Goal: Information Seeking & Learning: Learn about a topic

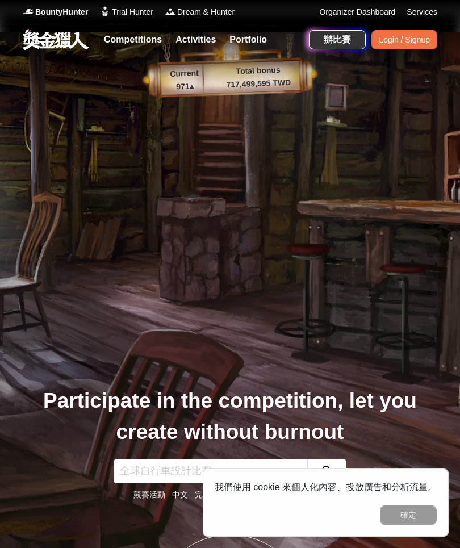
click at [421, 515] on button "確定" at bounding box center [408, 515] width 57 height 19
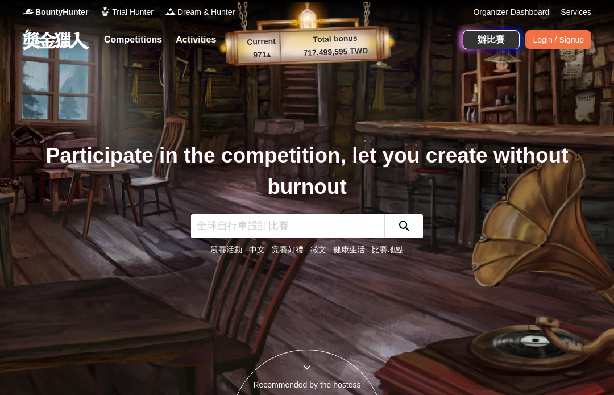
click at [272, 391] on div "Participate in the competition, let you create without burnout 競賽活動 中文 完賽好禮 徵文 …" at bounding box center [307, 197] width 546 height 395
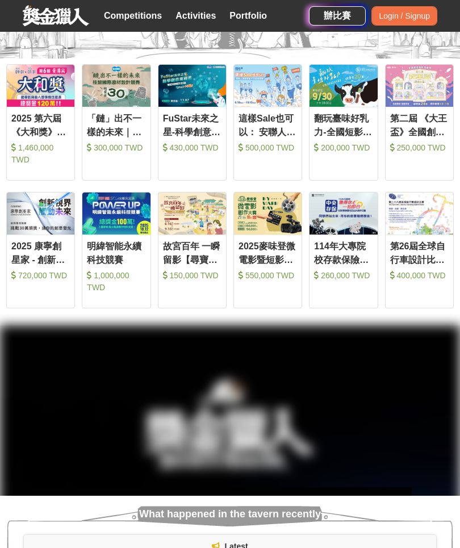
scroll to position [593, 0]
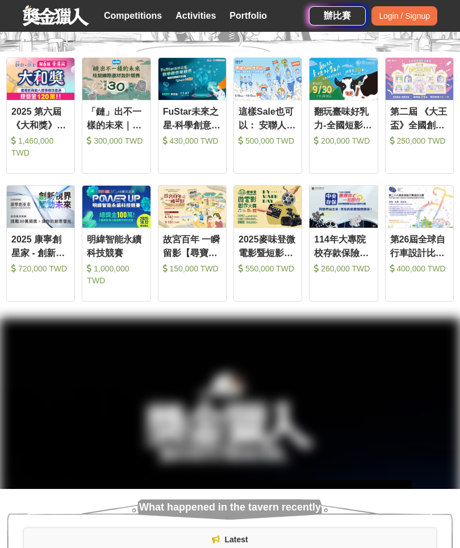
click at [422, 131] on div "第二屆 《大王盃》全國創意短影音競賽" at bounding box center [419, 118] width 59 height 26
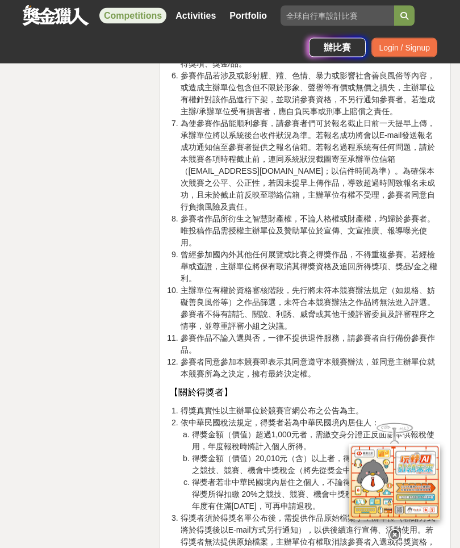
scroll to position [3556, 0]
click at [402, 543] on div at bounding box center [395, 532] width 114 height 19
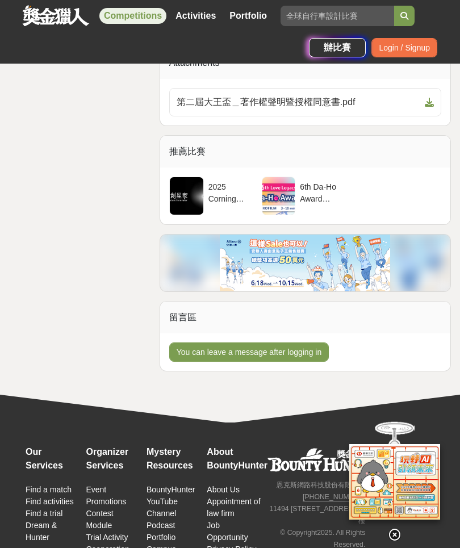
scroll to position [4367, 0]
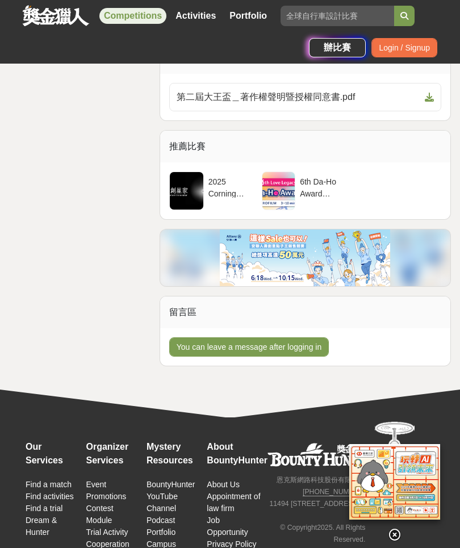
click at [397, 542] on icon at bounding box center [395, 535] width 13 height 13
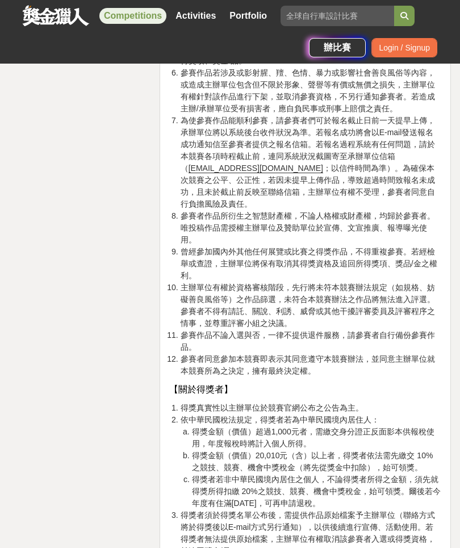
scroll to position [3514, 0]
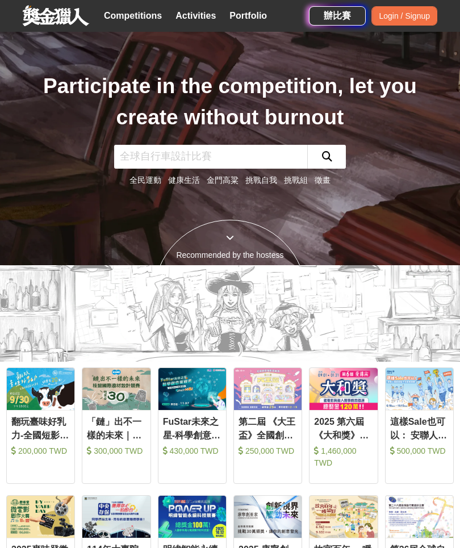
click at [257, 261] on div "Recommended by the hostess" at bounding box center [230, 255] width 152 height 12
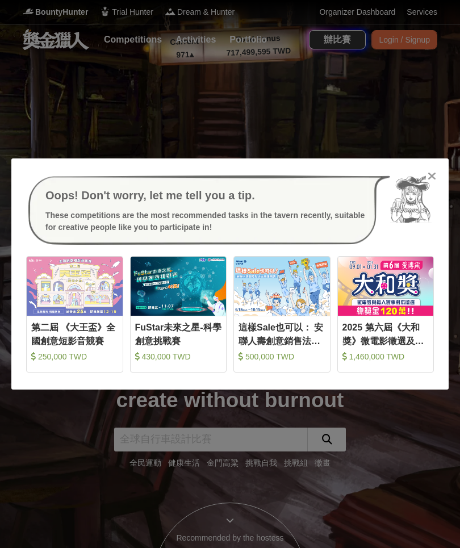
click at [437, 170] on div at bounding box center [431, 175] width 11 height 11
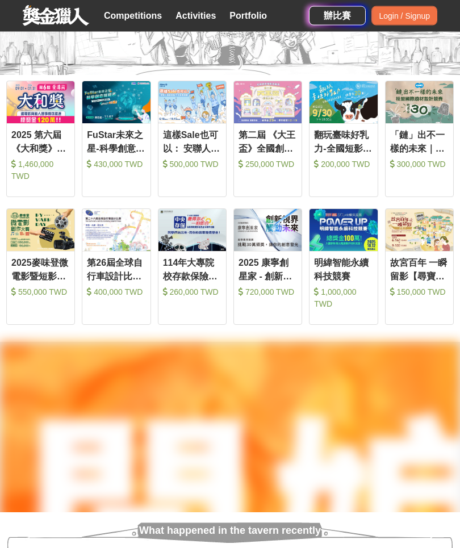
scroll to position [577, 0]
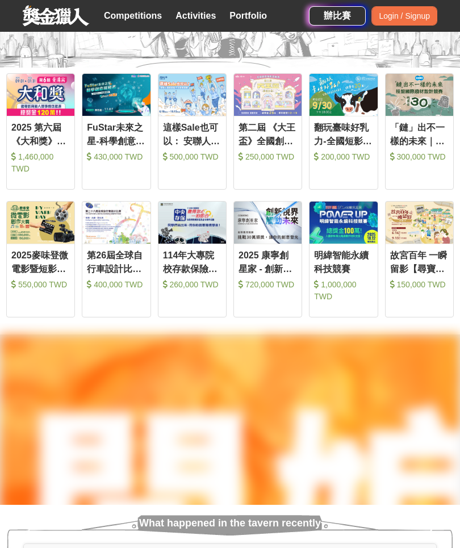
click at [289, 116] on img at bounding box center [268, 95] width 68 height 42
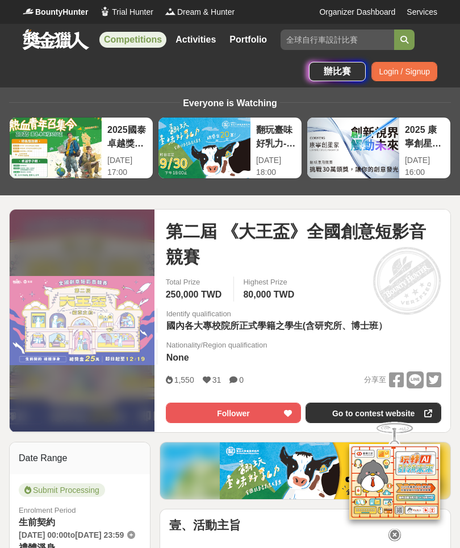
click at [132, 44] on link "Competitions" at bounding box center [132, 40] width 67 height 16
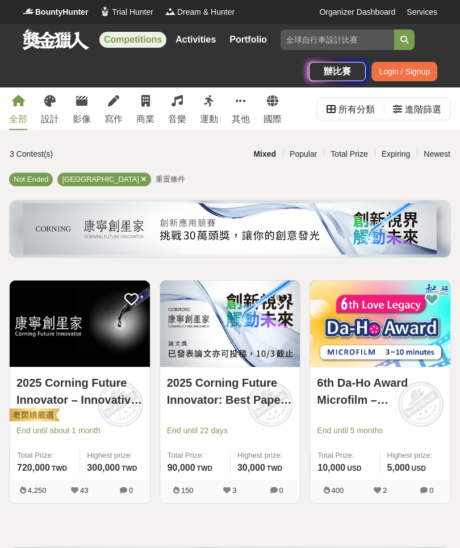
click at [49, 110] on link "設計" at bounding box center [50, 109] width 18 height 43
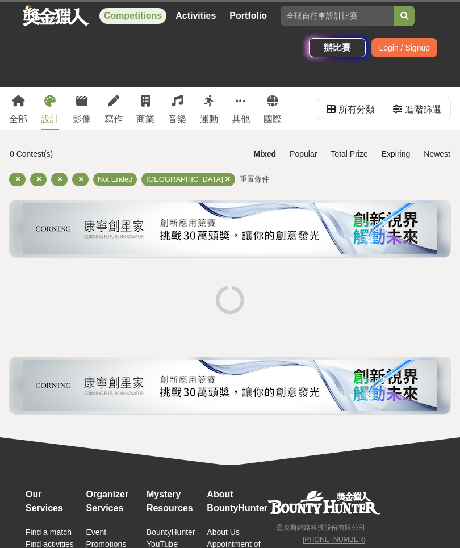
scroll to position [43, 0]
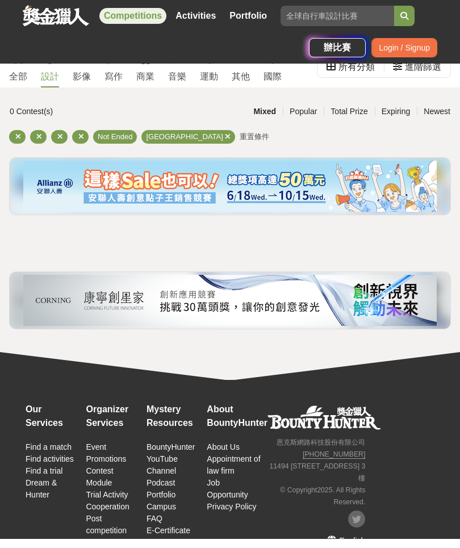
click at [90, 74] on div "影像" at bounding box center [82, 77] width 18 height 14
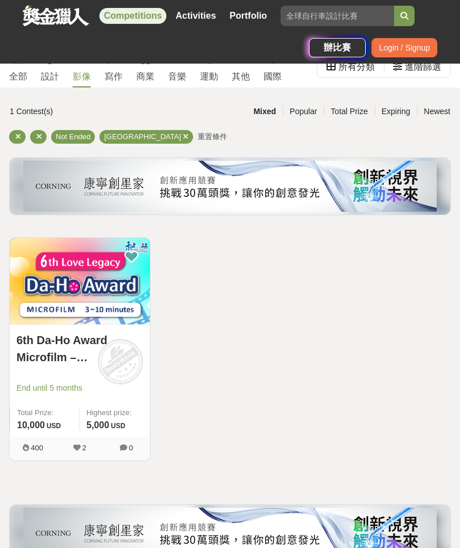
click at [38, 140] on icon at bounding box center [39, 136] width 6 height 7
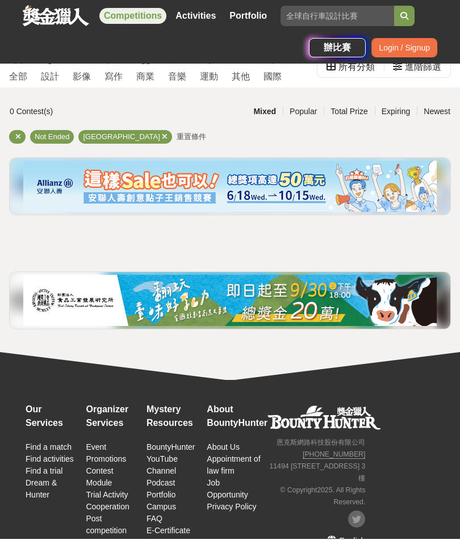
click at [16, 136] on icon at bounding box center [18, 136] width 6 height 7
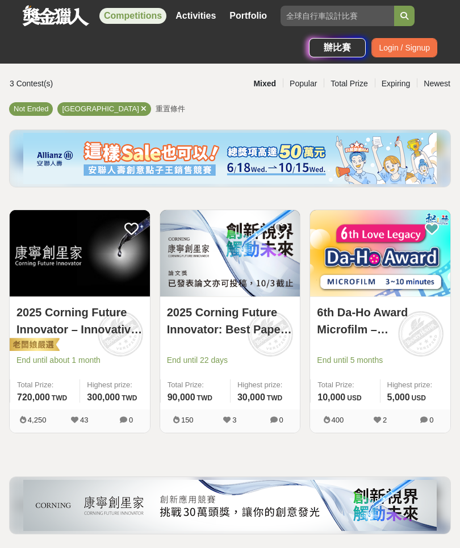
click at [361, 78] on div "Total Prize" at bounding box center [349, 84] width 51 height 20
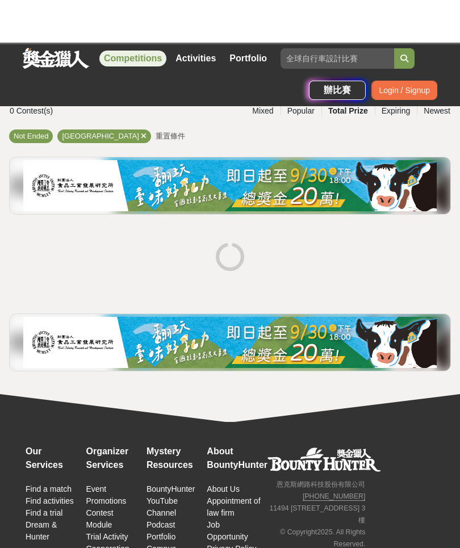
scroll to position [43, 0]
